Goal: Obtain resource: Download file/media

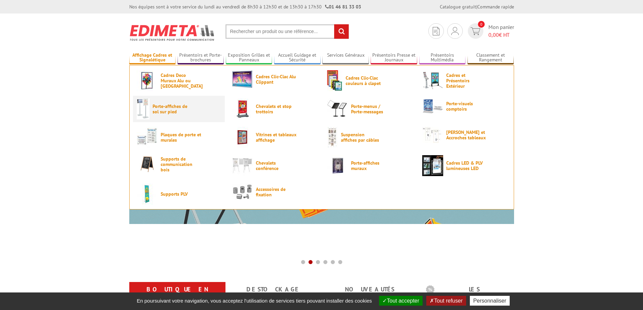
click at [172, 109] on span "Porte-affiches de sol sur pied" at bounding box center [172, 109] width 40 height 11
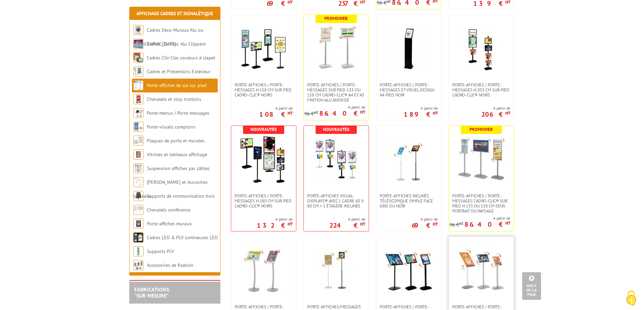
scroll to position [472, 0]
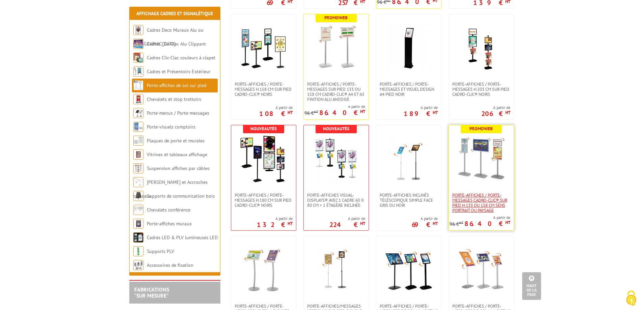
click at [489, 204] on span "Porte-affiches / Porte-messages Cadro-Clic® sur pied H 133 ou 158 cm sens portr…" at bounding box center [481, 203] width 58 height 20
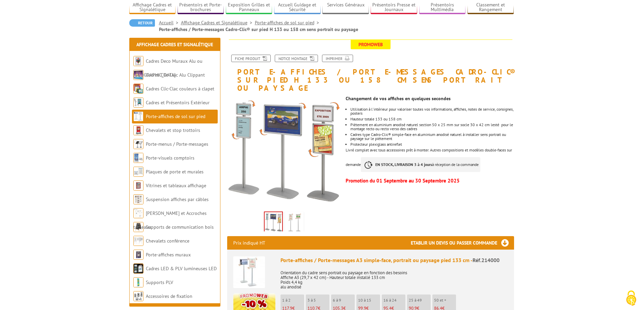
scroll to position [59, 0]
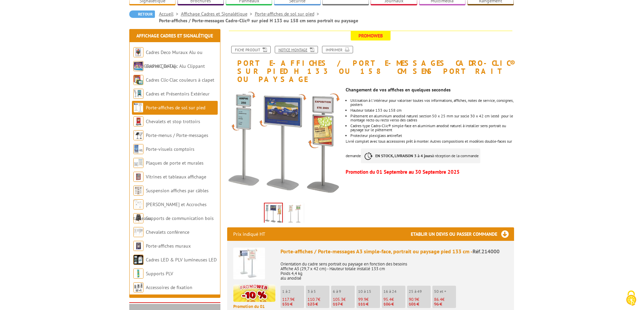
click at [301, 48] on link "Notice Montage" at bounding box center [296, 49] width 43 height 7
